Goal: Information Seeking & Learning: Learn about a topic

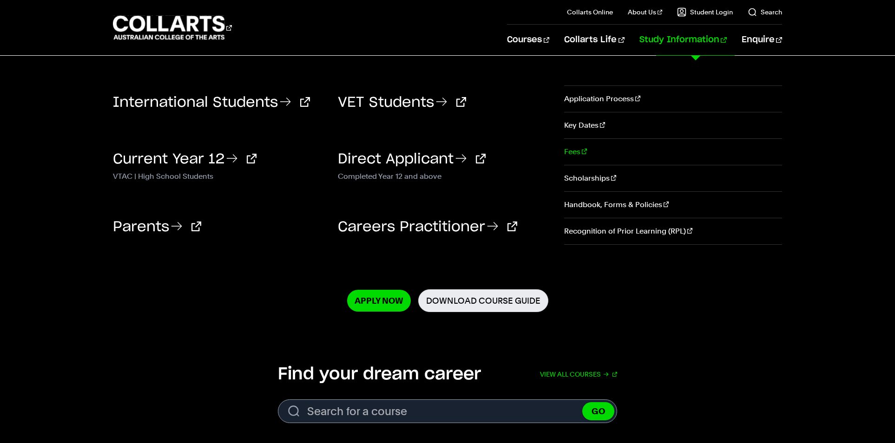
click at [716, 157] on link "Fees" at bounding box center [673, 152] width 218 height 26
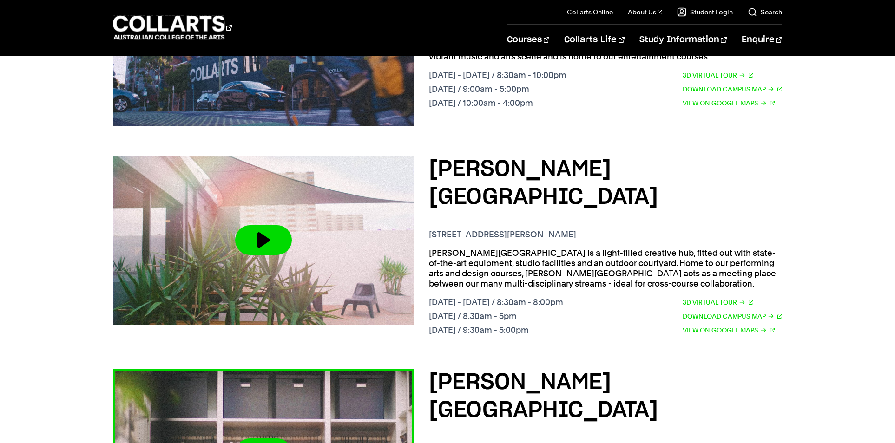
scroll to position [478, 0]
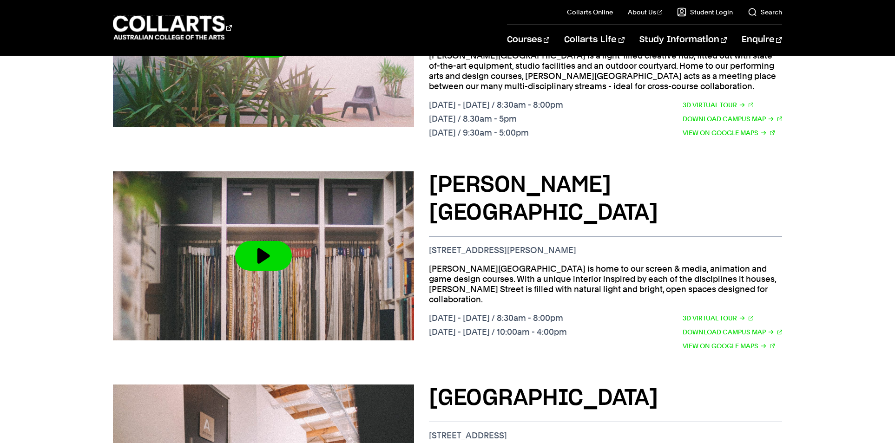
scroll to position [679, 0]
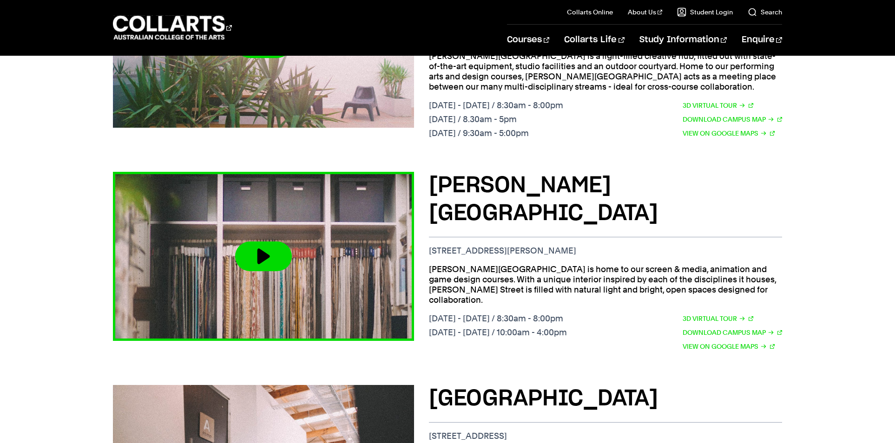
click at [263, 242] on button at bounding box center [263, 257] width 57 height 30
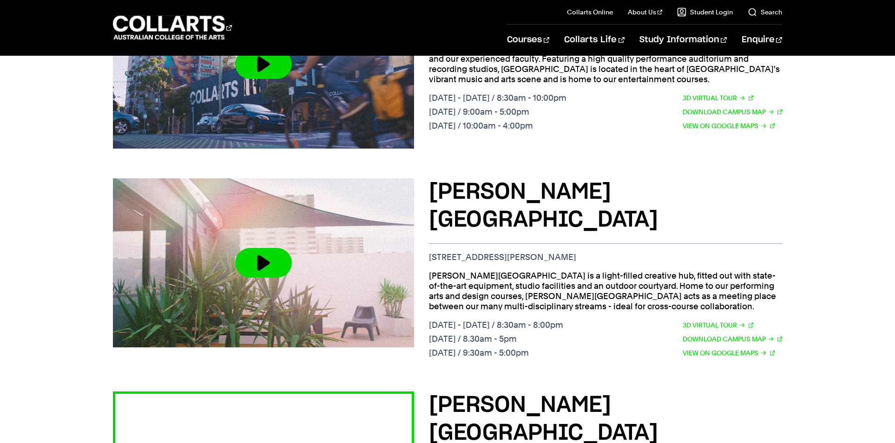
scroll to position [466, 0]
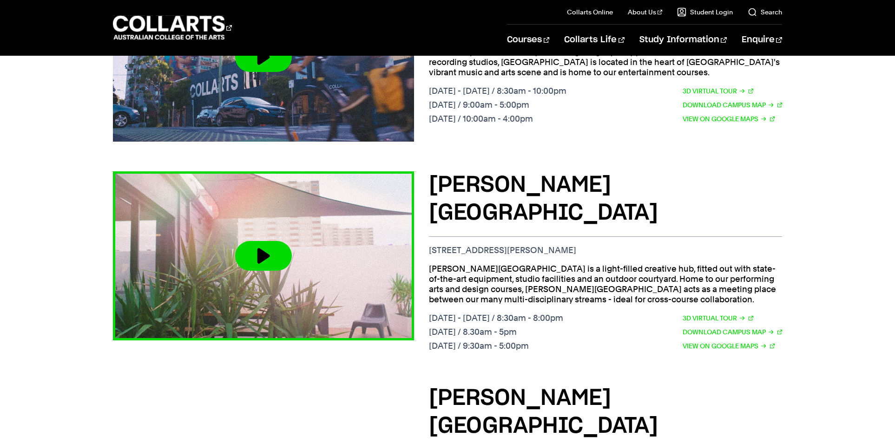
click at [273, 241] on button at bounding box center [263, 256] width 57 height 30
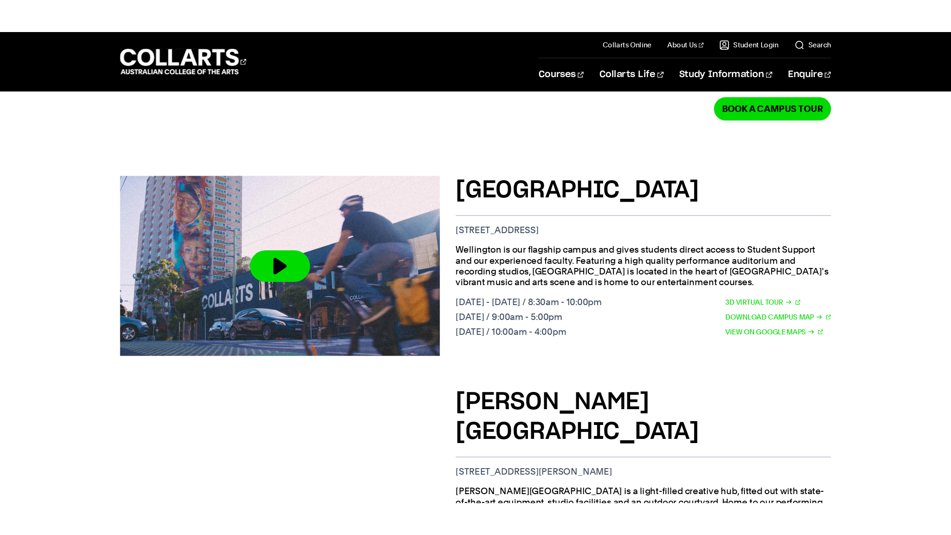
scroll to position [301, 0]
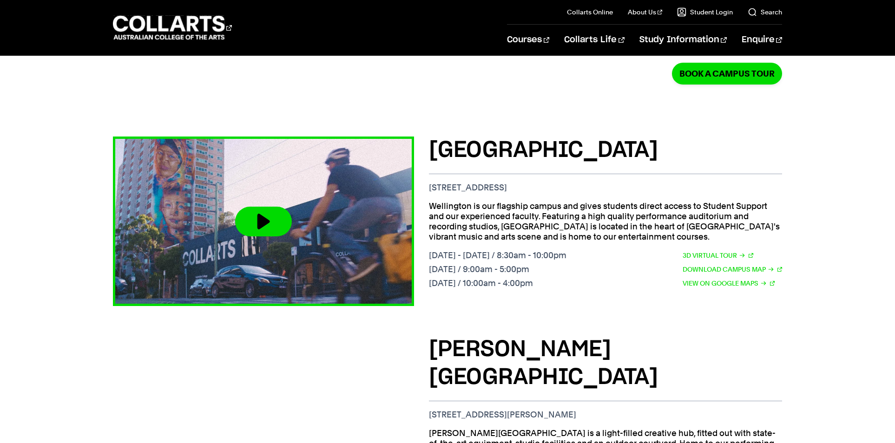
click at [259, 208] on button at bounding box center [263, 222] width 57 height 30
